Goal: Information Seeking & Learning: Find specific fact

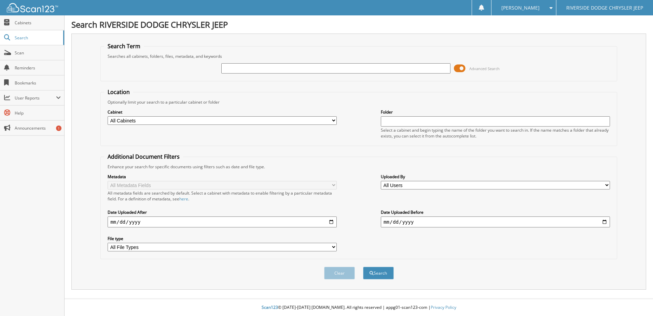
click at [262, 66] on input "text" at bounding box center [335, 68] width 229 height 10
type input "355674"
click at [363, 266] on button "Search" at bounding box center [378, 272] width 31 height 13
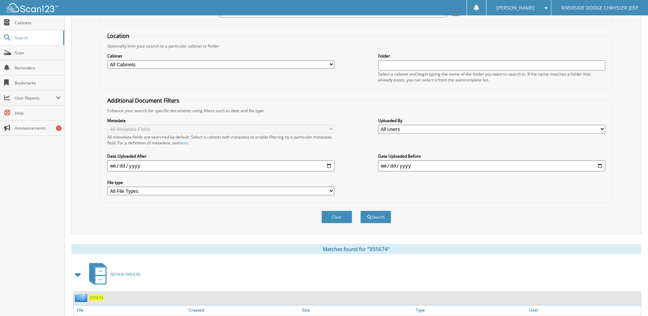
scroll to position [93, 0]
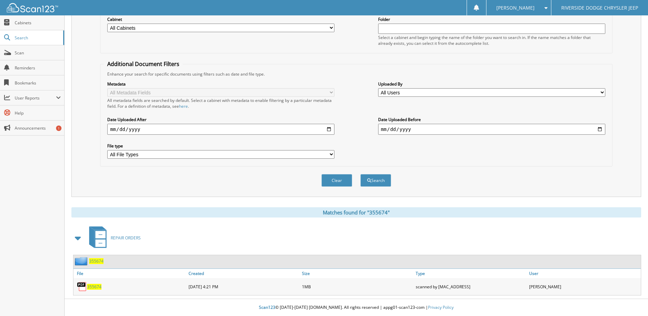
click at [98, 287] on span "355674" at bounding box center [94, 286] width 14 height 6
